Goal: Check status: Check status

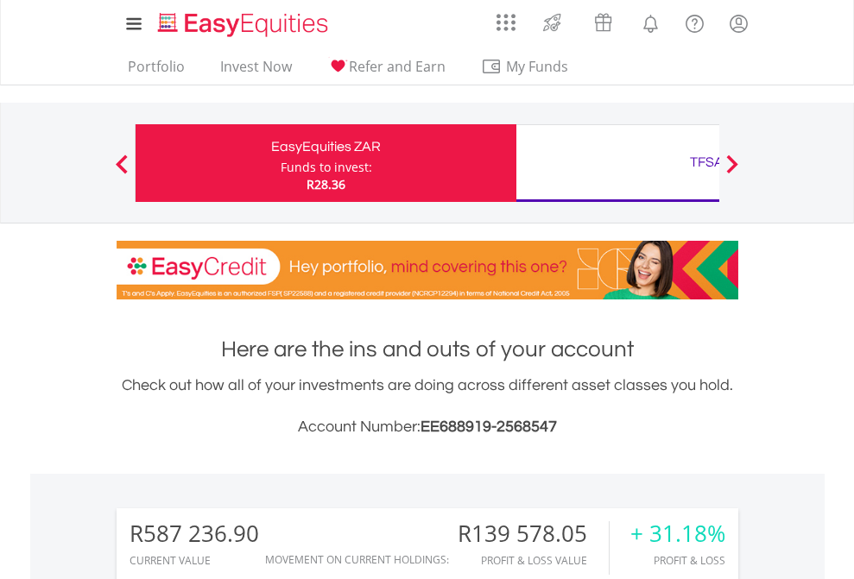
scroll to position [166, 271]
click at [280, 163] on div "Funds to invest:" at bounding box center [325, 167] width 91 height 17
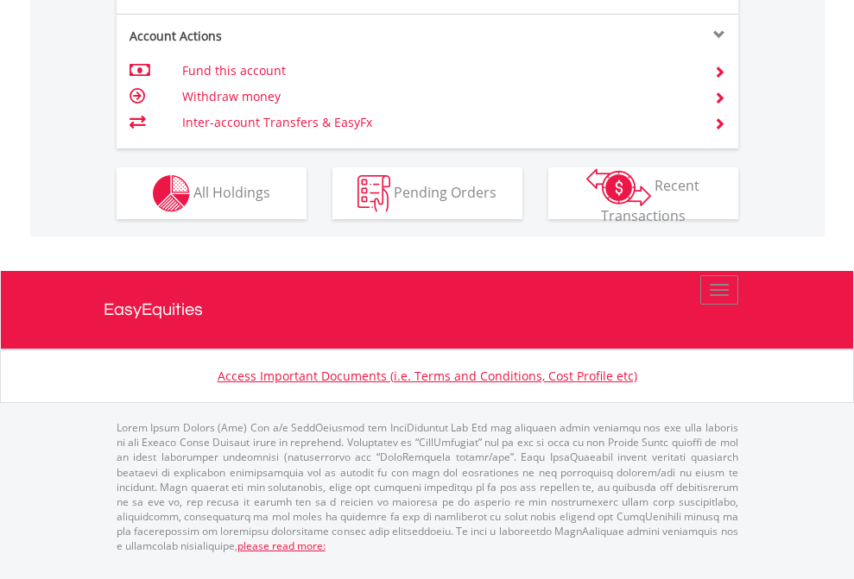
scroll to position [1689, 0]
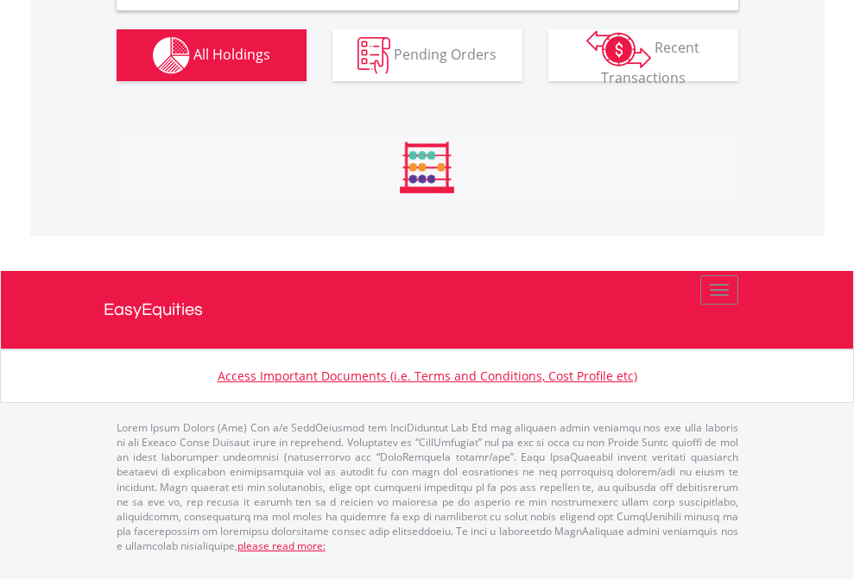
scroll to position [1668, 0]
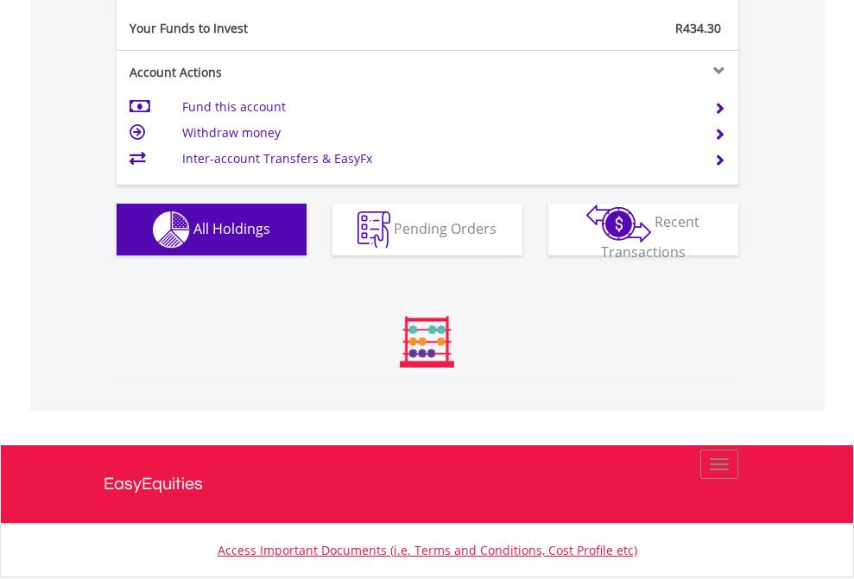
scroll to position [166, 271]
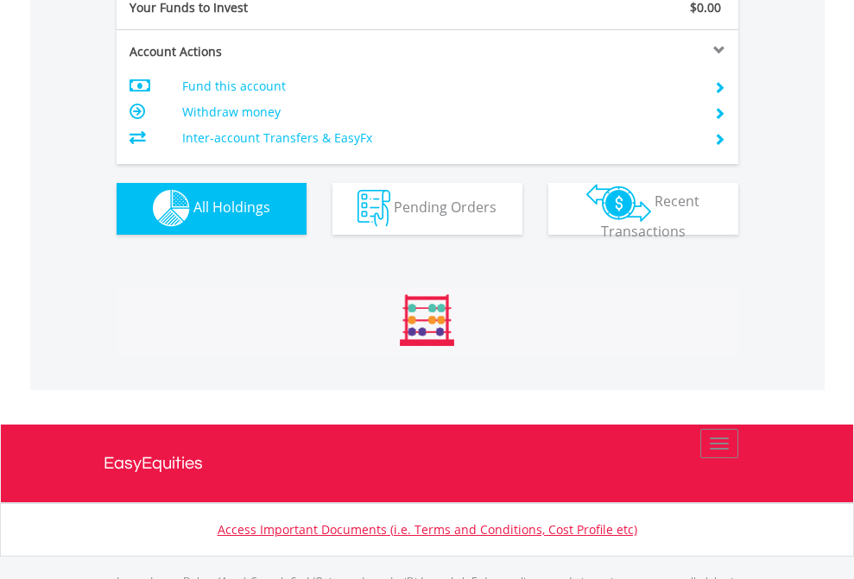
scroll to position [1709, 0]
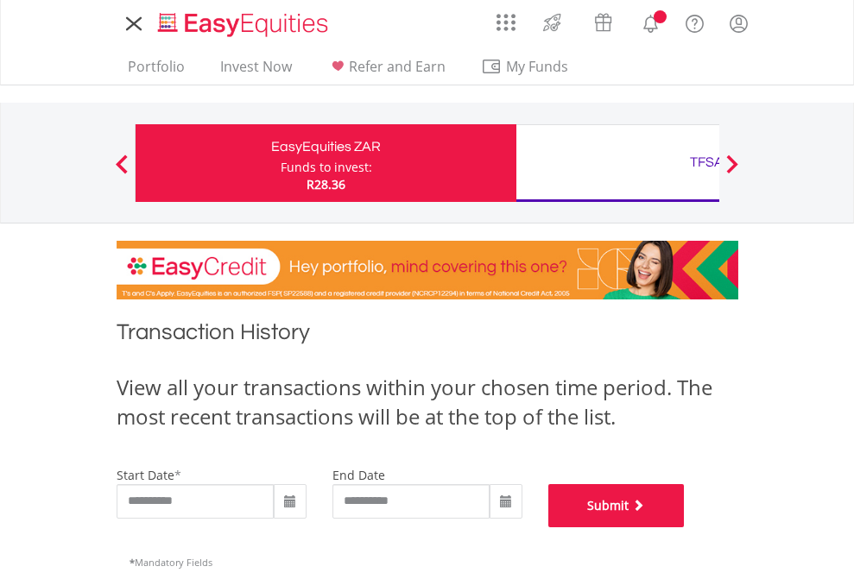
click at [684, 527] on button "Submit" at bounding box center [616, 505] width 136 height 43
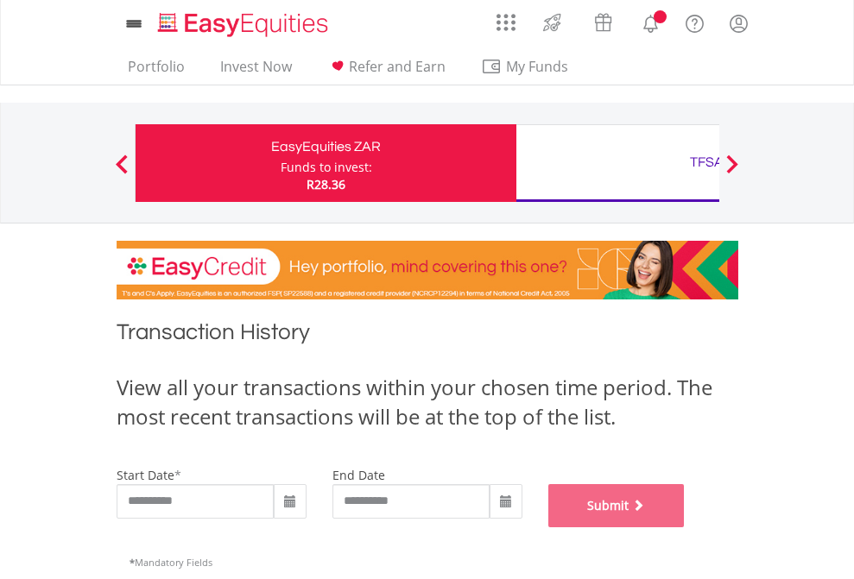
scroll to position [700, 0]
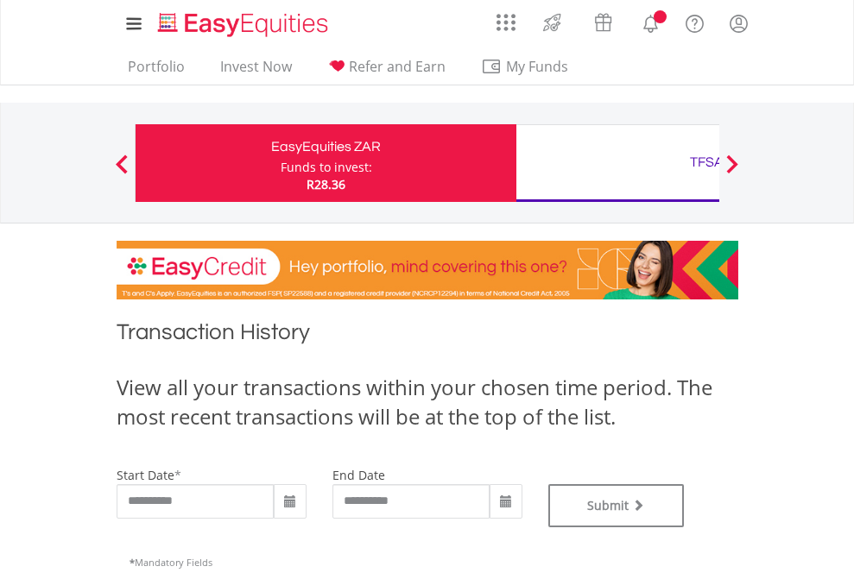
click at [617, 163] on div "TFSA" at bounding box center [706, 162] width 360 height 24
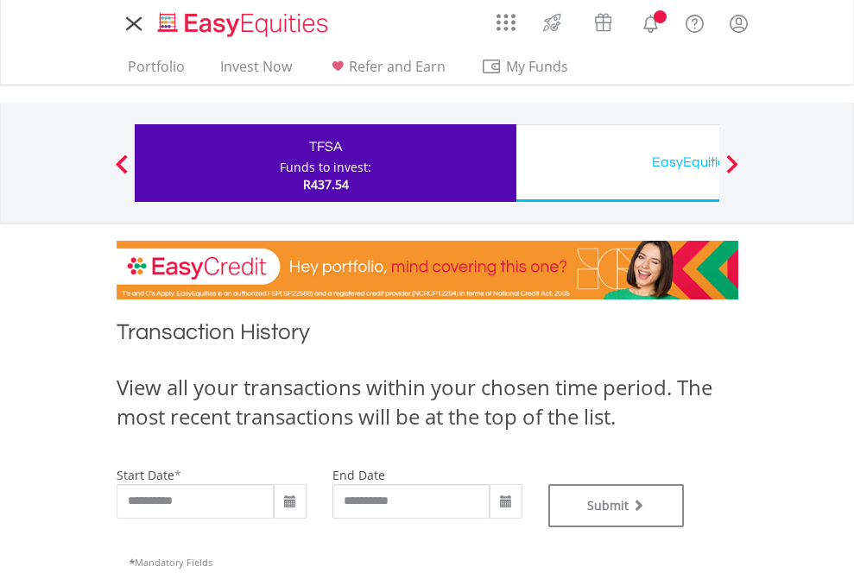
type input "**********"
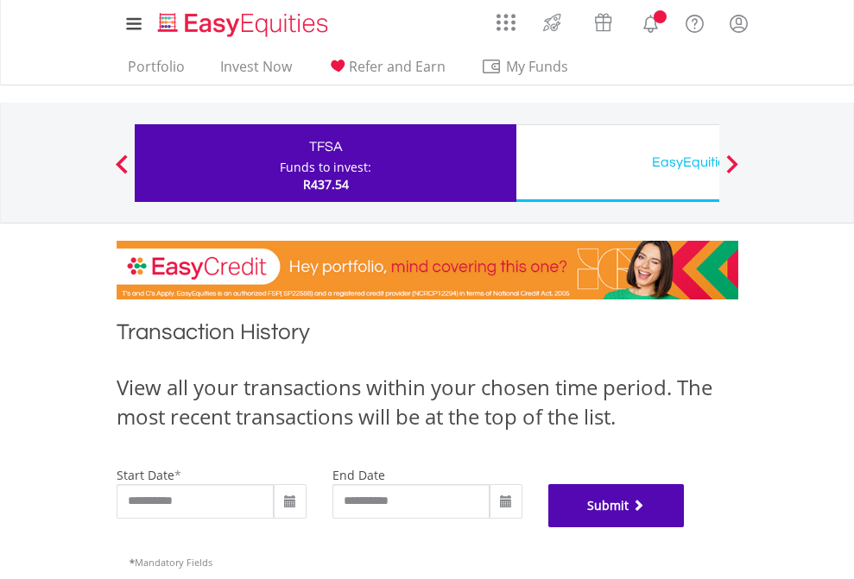
click at [684, 527] on button "Submit" at bounding box center [616, 505] width 136 height 43
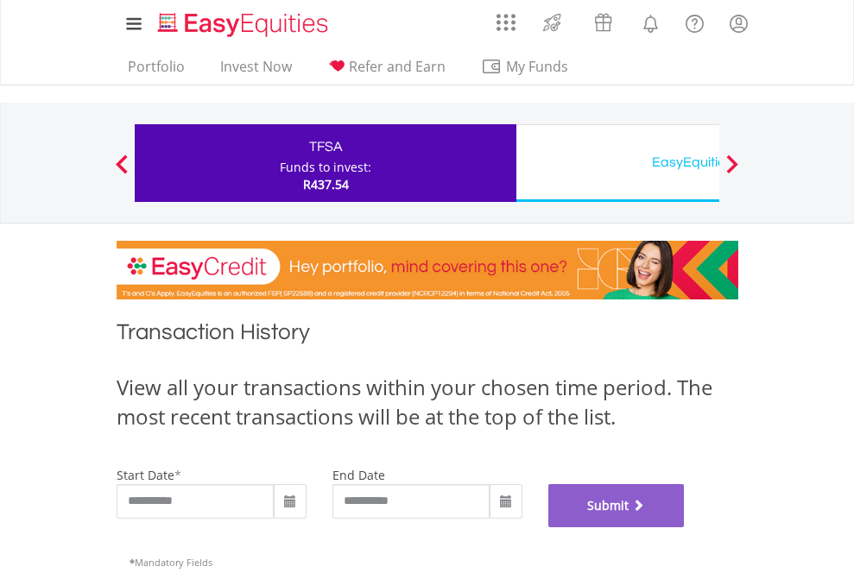
scroll to position [700, 0]
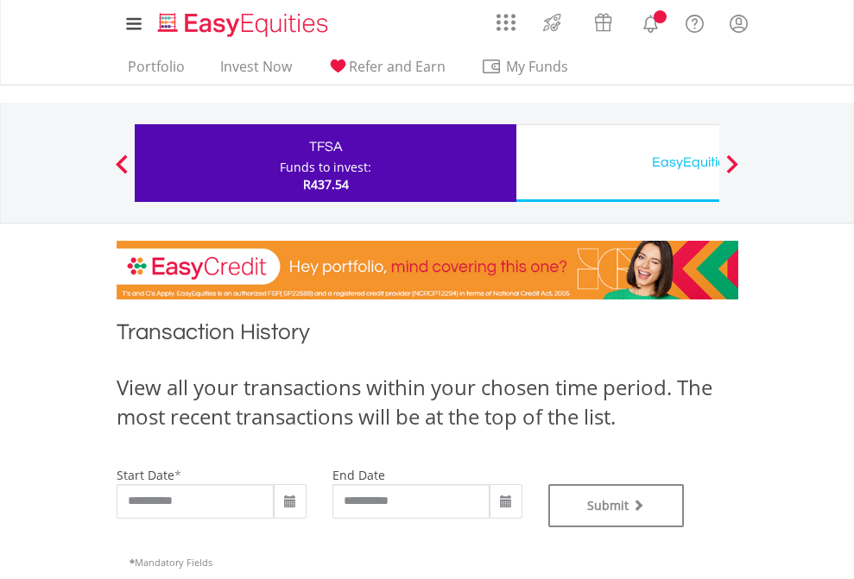
click at [617, 163] on div "EasyEquities USD" at bounding box center [706, 162] width 360 height 24
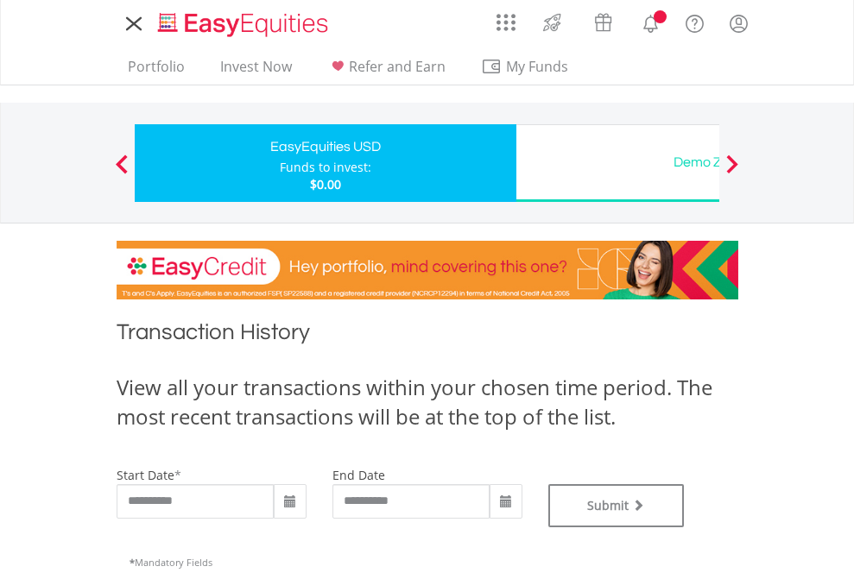
type input "**********"
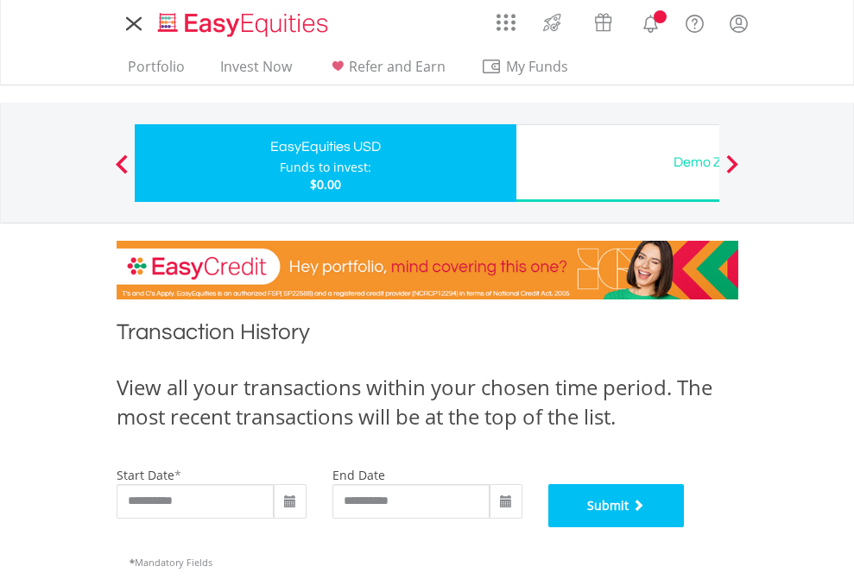
click at [684, 527] on button "Submit" at bounding box center [616, 505] width 136 height 43
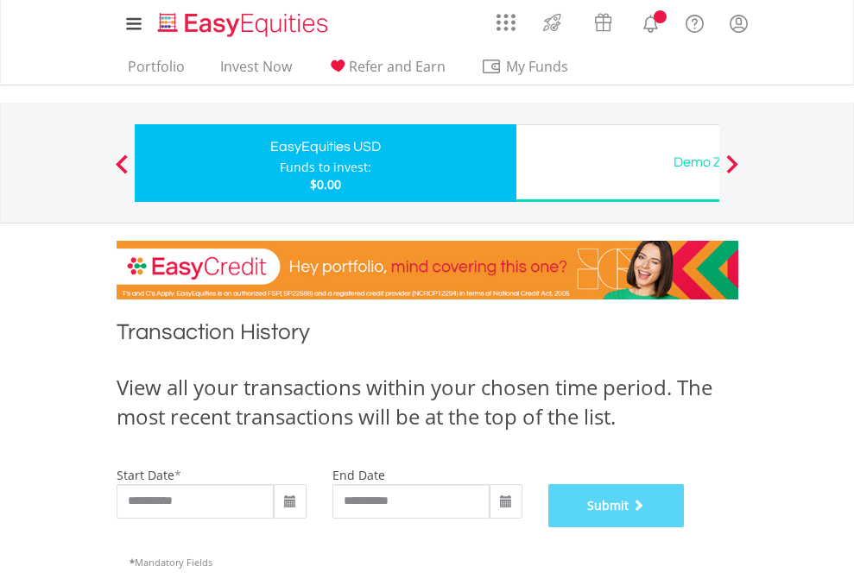
scroll to position [700, 0]
